Goal: Transaction & Acquisition: Purchase product/service

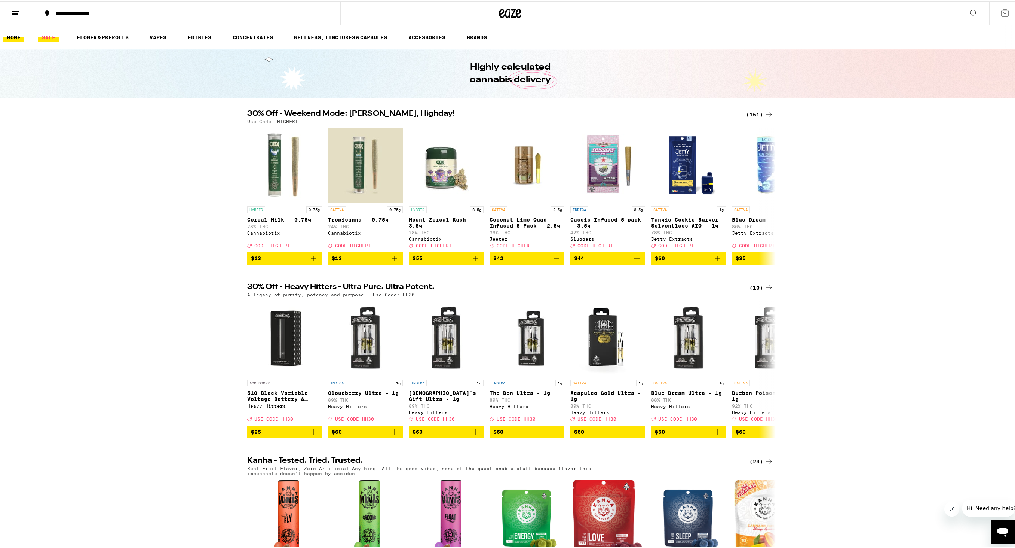
click at [49, 37] on link "SALE" at bounding box center [48, 35] width 21 height 9
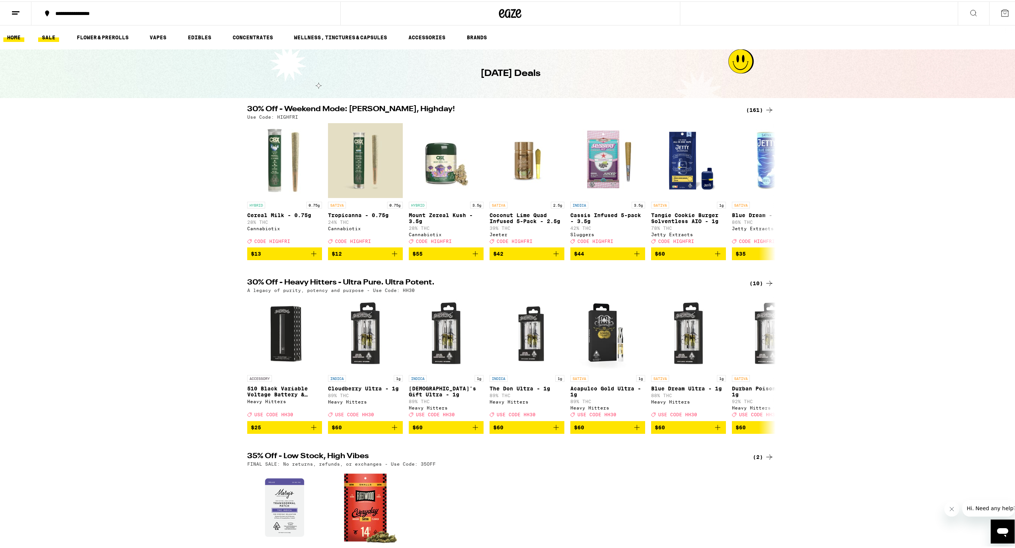
click at [14, 39] on link "HOME" at bounding box center [13, 35] width 21 height 9
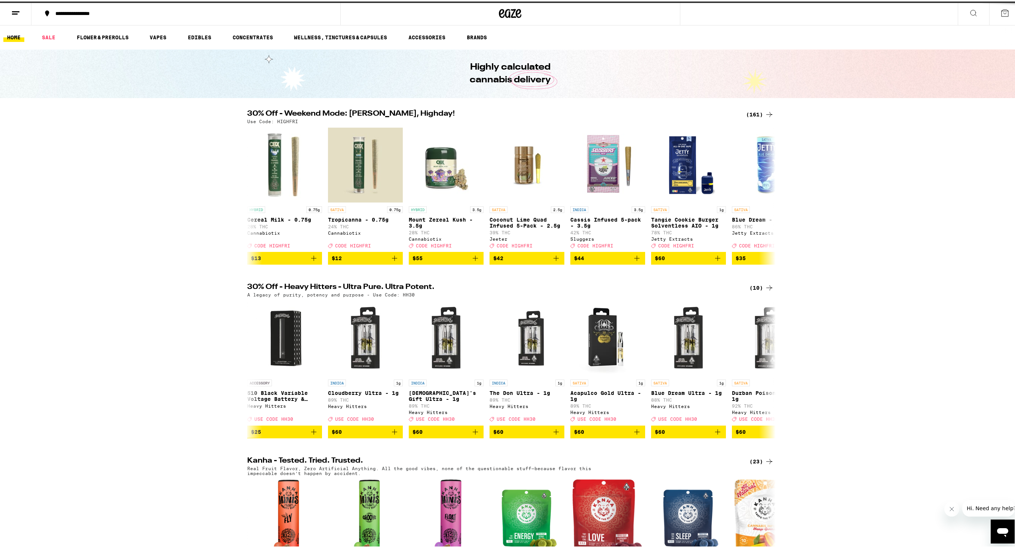
click at [1006, 13] on button at bounding box center [1004, 11] width 31 height 23
click at [999, 16] on button at bounding box center [1004, 11] width 31 height 23
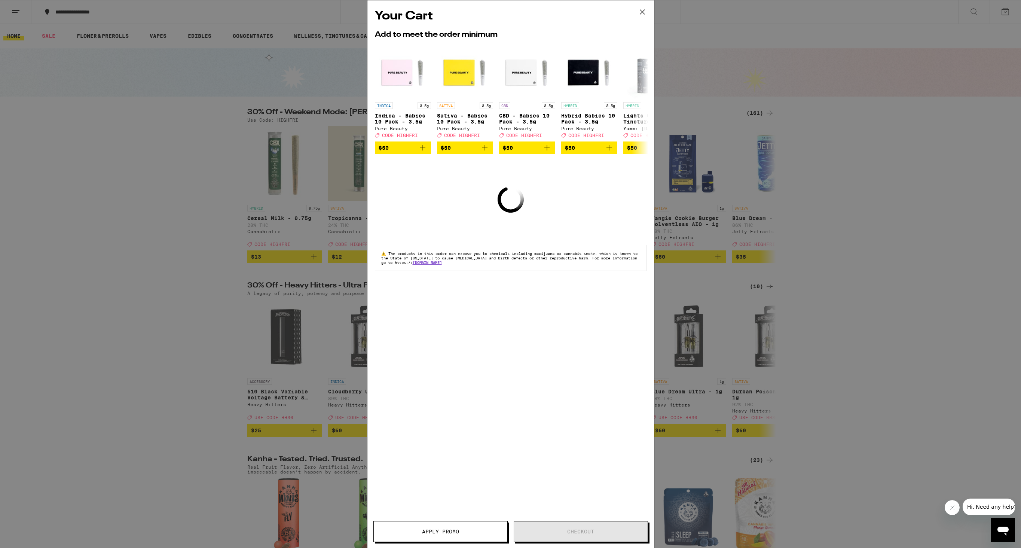
click at [637, 10] on icon at bounding box center [642, 11] width 11 height 11
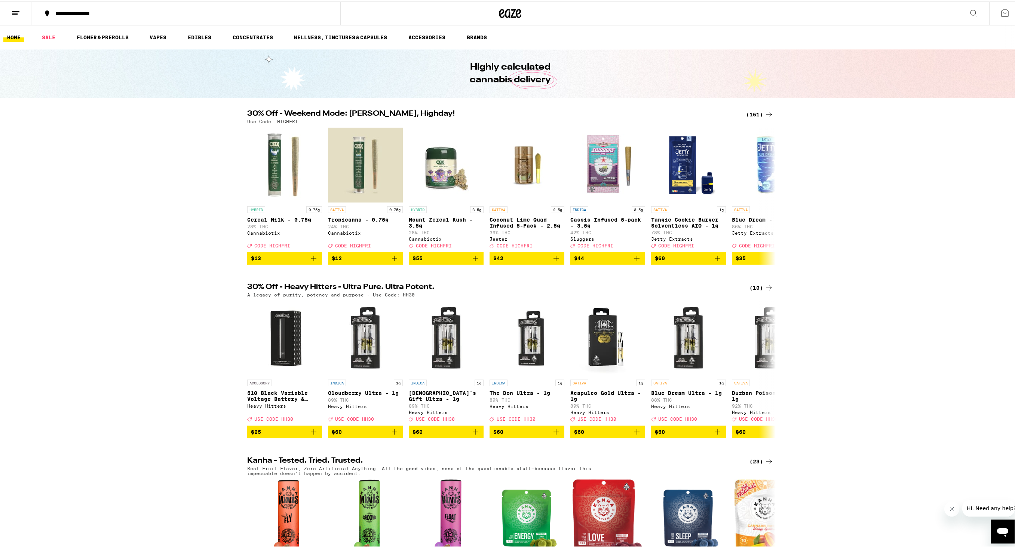
click at [19, 14] on icon at bounding box center [15, 11] width 9 height 9
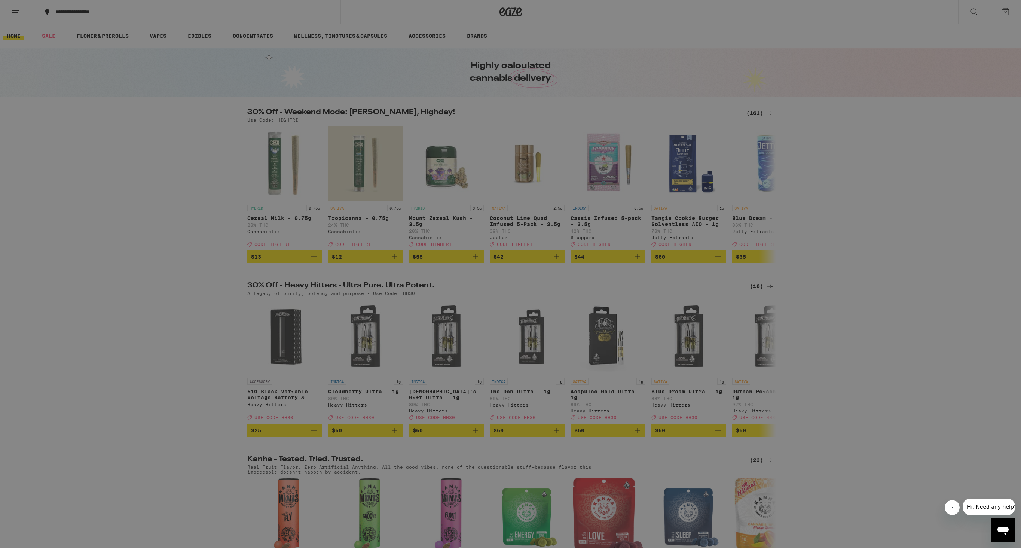
click at [58, 50] on div "Buy It Again" at bounding box center [64, 49] width 53 height 9
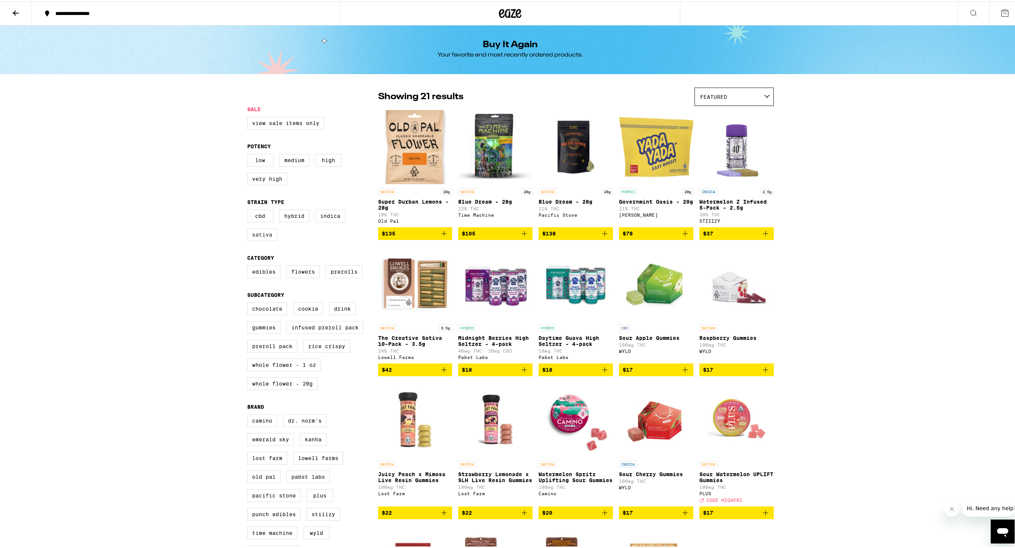
click at [256, 236] on label "Sativa" at bounding box center [262, 233] width 30 height 13
click at [249, 209] on input "Sativa" at bounding box center [249, 209] width 0 height 0
checkbox input "true"
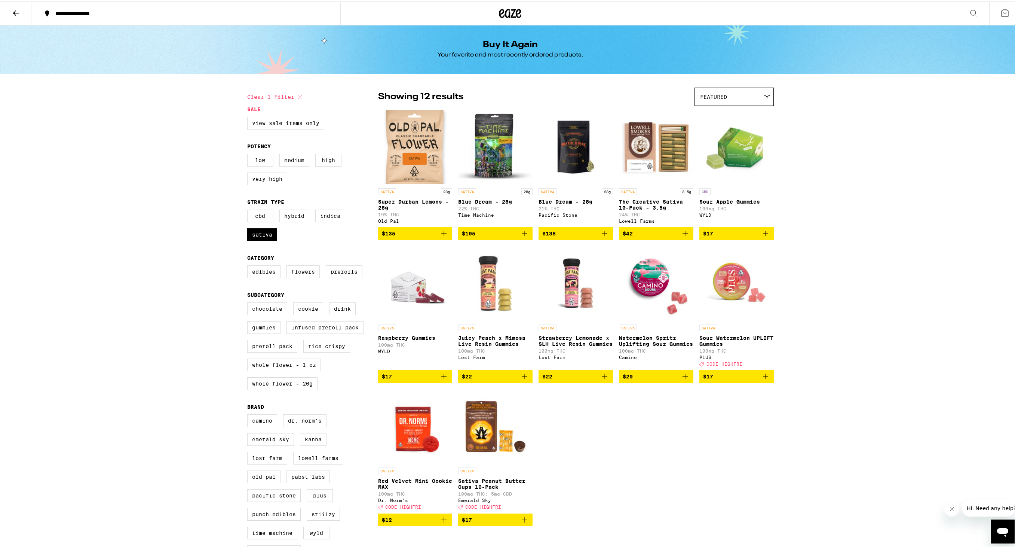
click at [499, 236] on span "$105" at bounding box center [495, 231] width 67 height 9
click at [1003, 14] on icon at bounding box center [1005, 11] width 7 height 7
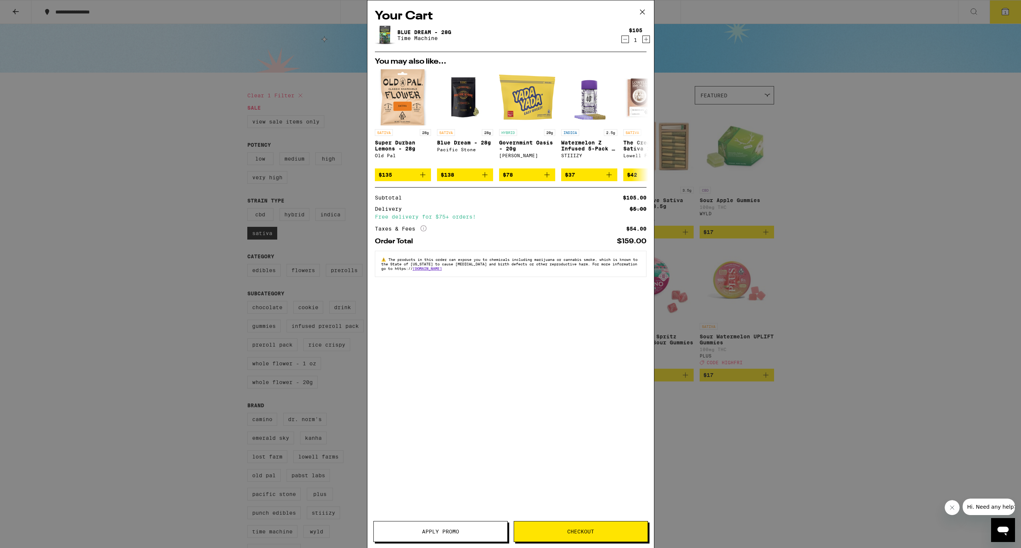
click at [546, 526] on button "Checkout" at bounding box center [581, 531] width 134 height 21
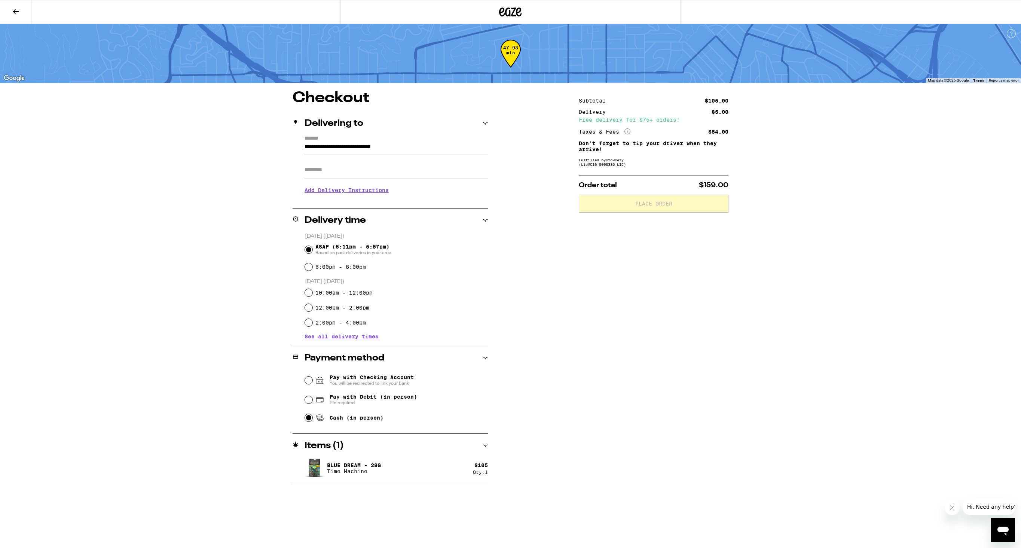
click at [309, 417] on input "Cash (in person)" at bounding box center [308, 417] width 7 height 7
radio input "true"
click at [668, 210] on button "Place Order" at bounding box center [654, 203] width 150 height 18
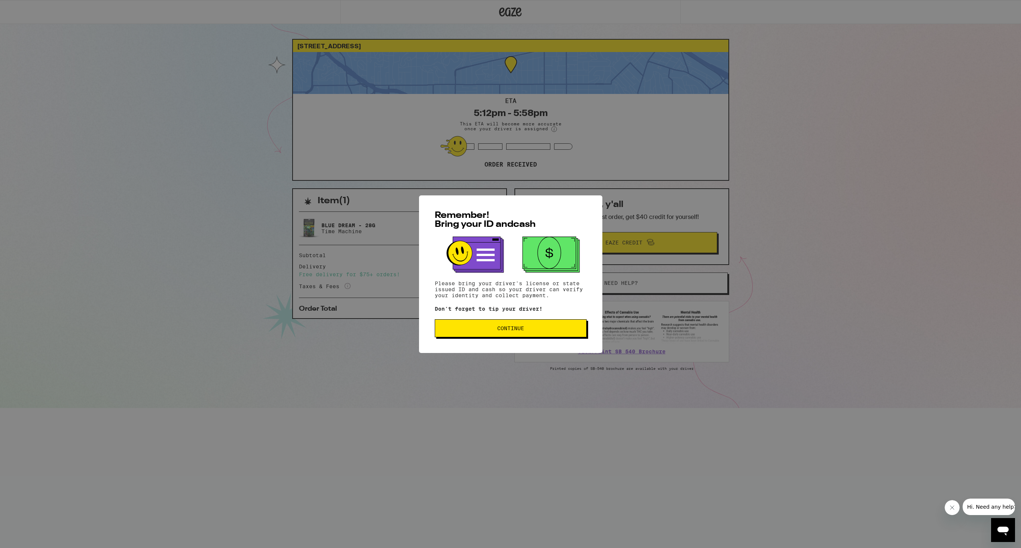
click at [583, 325] on button "Continue" at bounding box center [511, 328] width 152 height 18
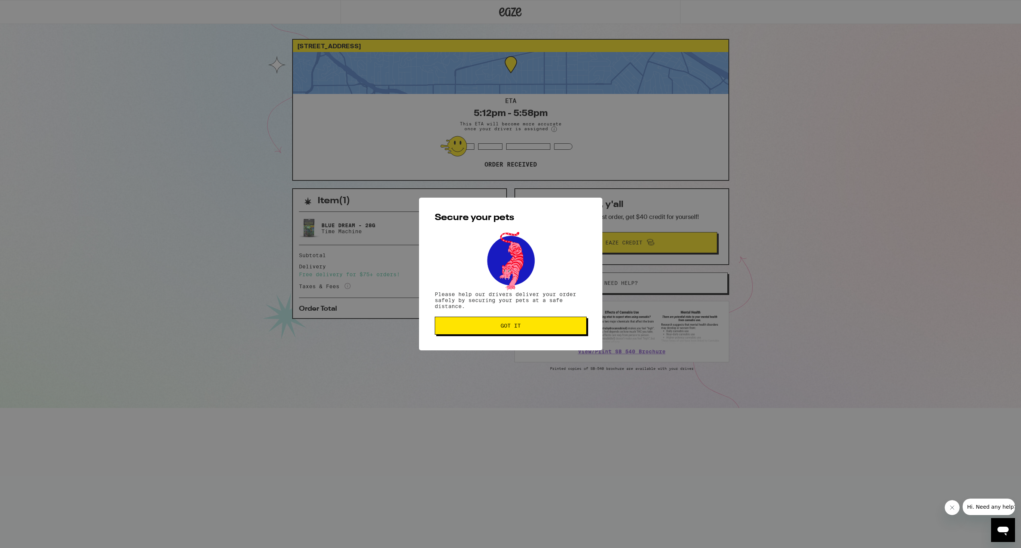
click at [583, 325] on button "Got it" at bounding box center [511, 325] width 152 height 18
